Goal: Find specific page/section: Locate a particular part of the current website

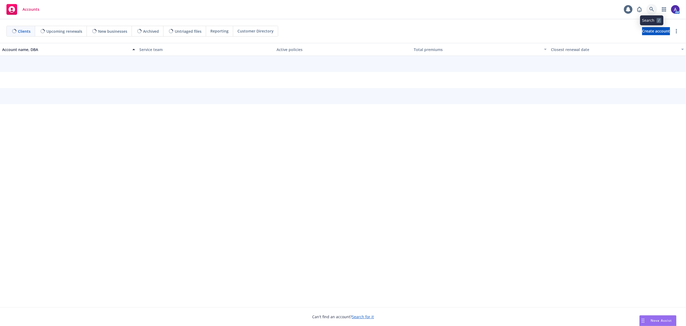
click at [655, 8] on link at bounding box center [652, 9] width 11 height 11
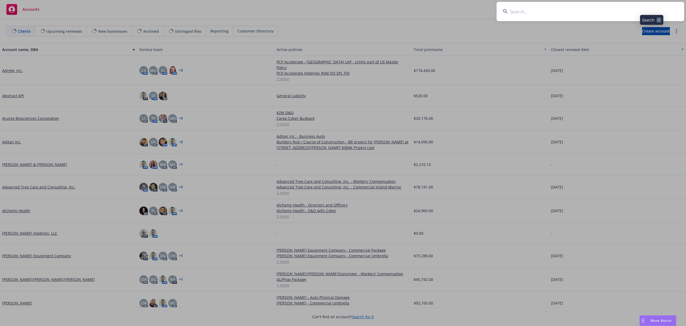
click at [629, 9] on input at bounding box center [591, 11] width 188 height 19
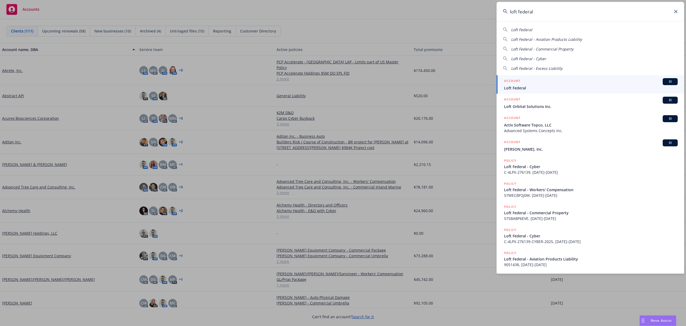
type input "loft federal"
click at [539, 84] on div "ACCOUNT BI" at bounding box center [591, 81] width 174 height 7
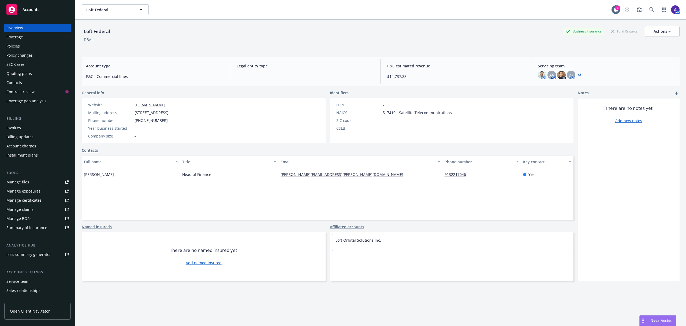
click at [27, 44] on div "Policies" at bounding box center [37, 46] width 62 height 9
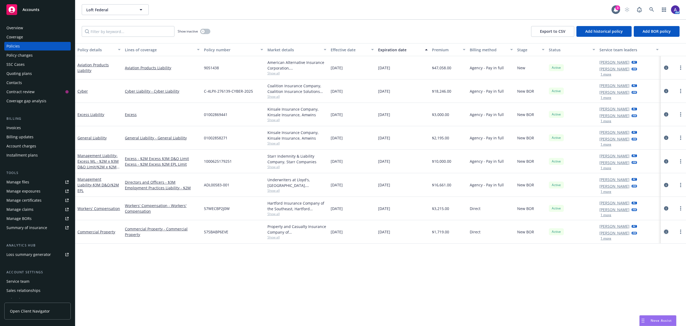
click at [665, 232] on icon "circleInformation" at bounding box center [666, 231] width 4 height 4
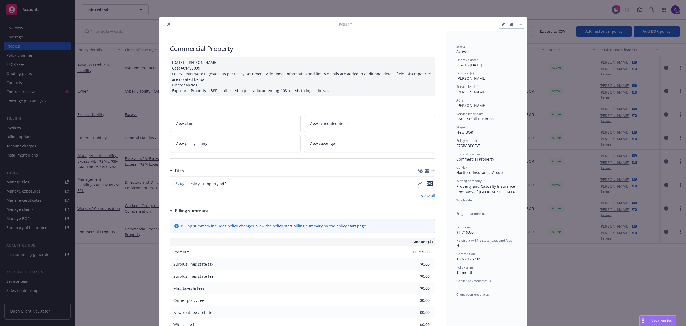
click at [427, 183] on icon "preview file" at bounding box center [429, 183] width 5 height 4
click at [167, 23] on icon "close" at bounding box center [168, 24] width 3 height 3
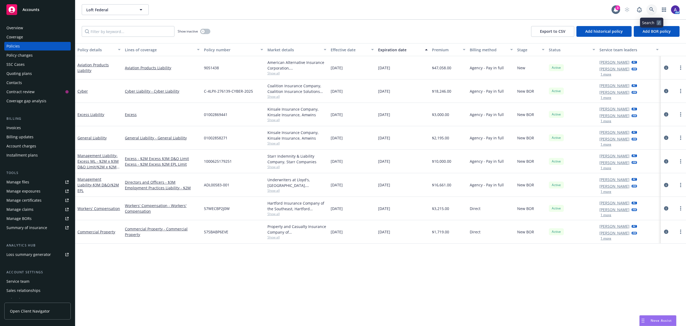
click at [653, 10] on icon at bounding box center [652, 9] width 5 height 5
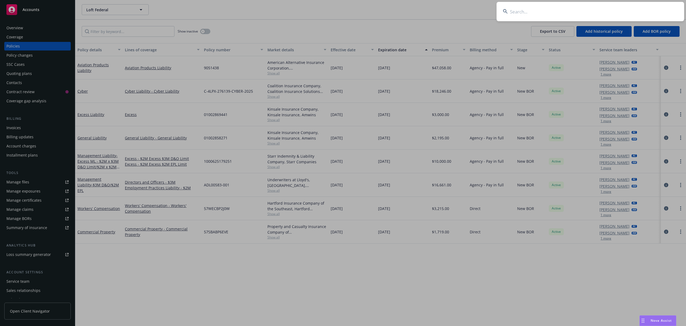
click at [617, 6] on input at bounding box center [591, 11] width 188 height 19
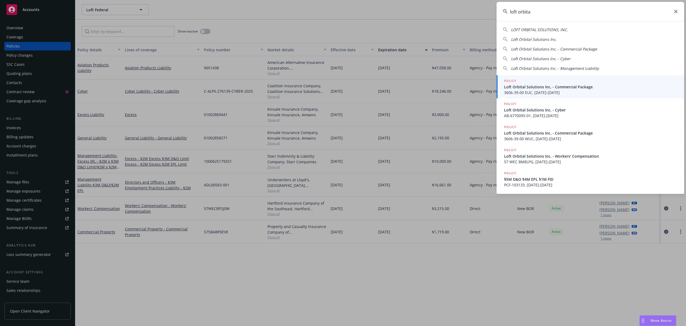
type input "loft orbital"
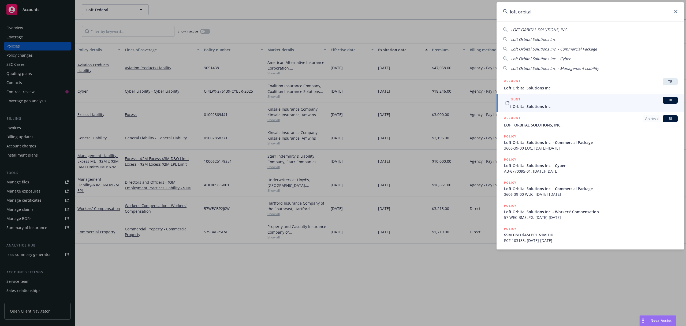
click at [533, 102] on div "ACCOUNT BI" at bounding box center [591, 100] width 174 height 7
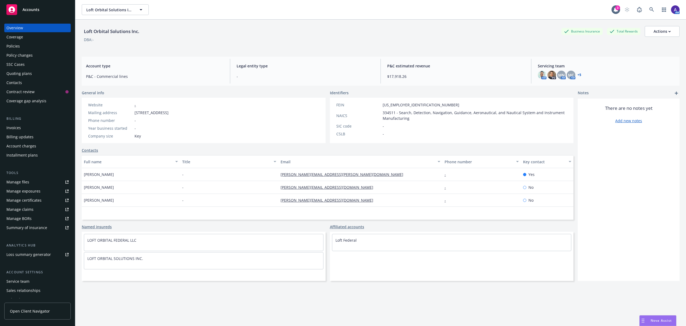
click at [47, 43] on div "Policies" at bounding box center [37, 46] width 62 height 9
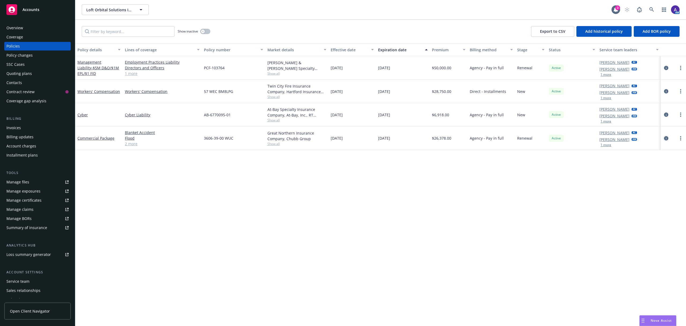
click at [666, 139] on icon "circleInformation" at bounding box center [666, 138] width 4 height 4
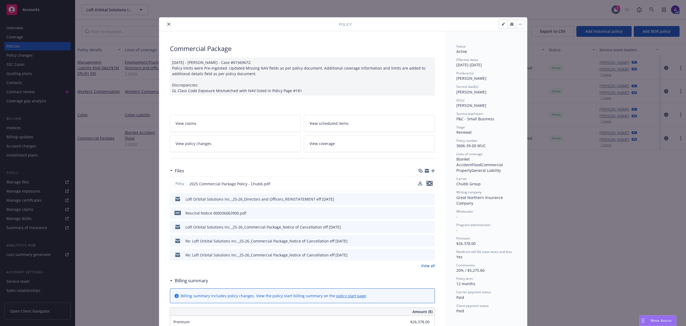
click at [428, 185] on icon "preview file" at bounding box center [429, 183] width 5 height 4
